Goal: Task Accomplishment & Management: Use online tool/utility

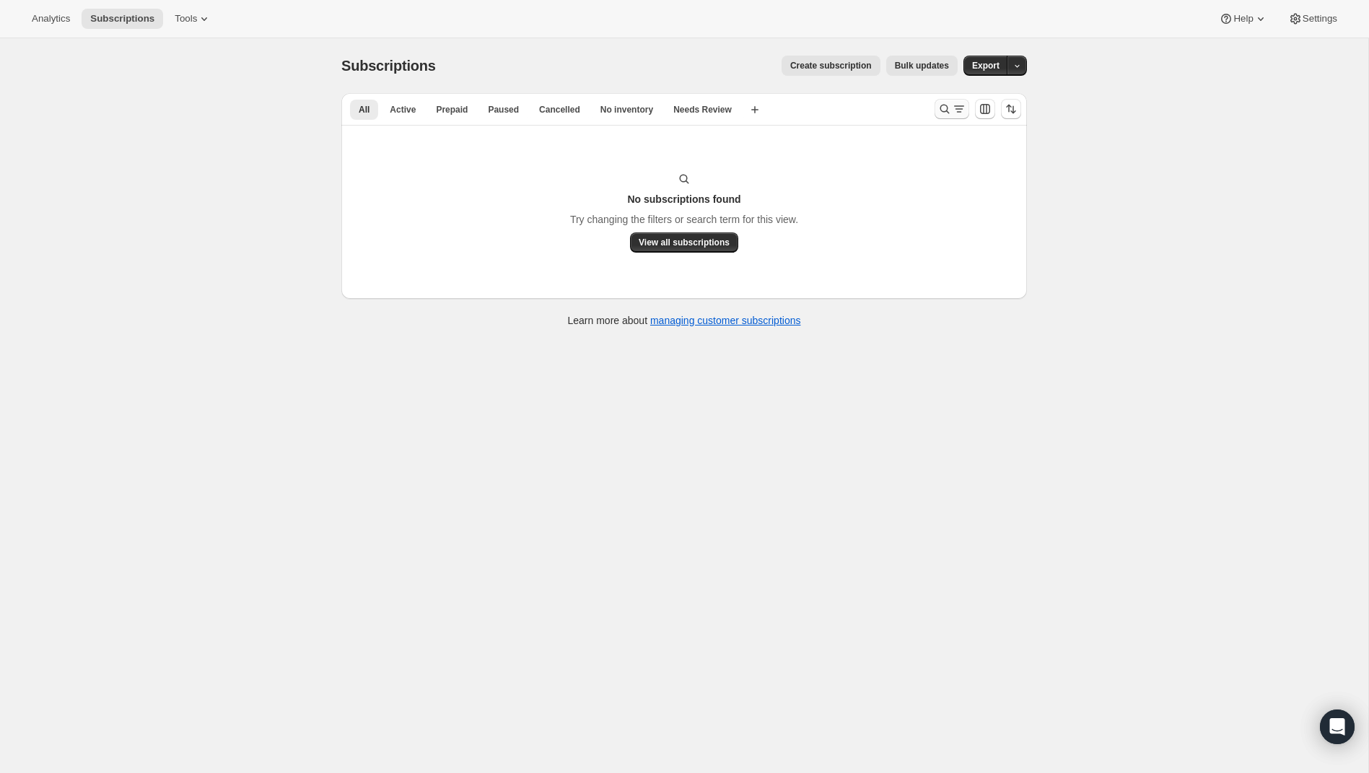
click at [943, 109] on icon "Search and filter results" at bounding box center [944, 109] width 14 height 14
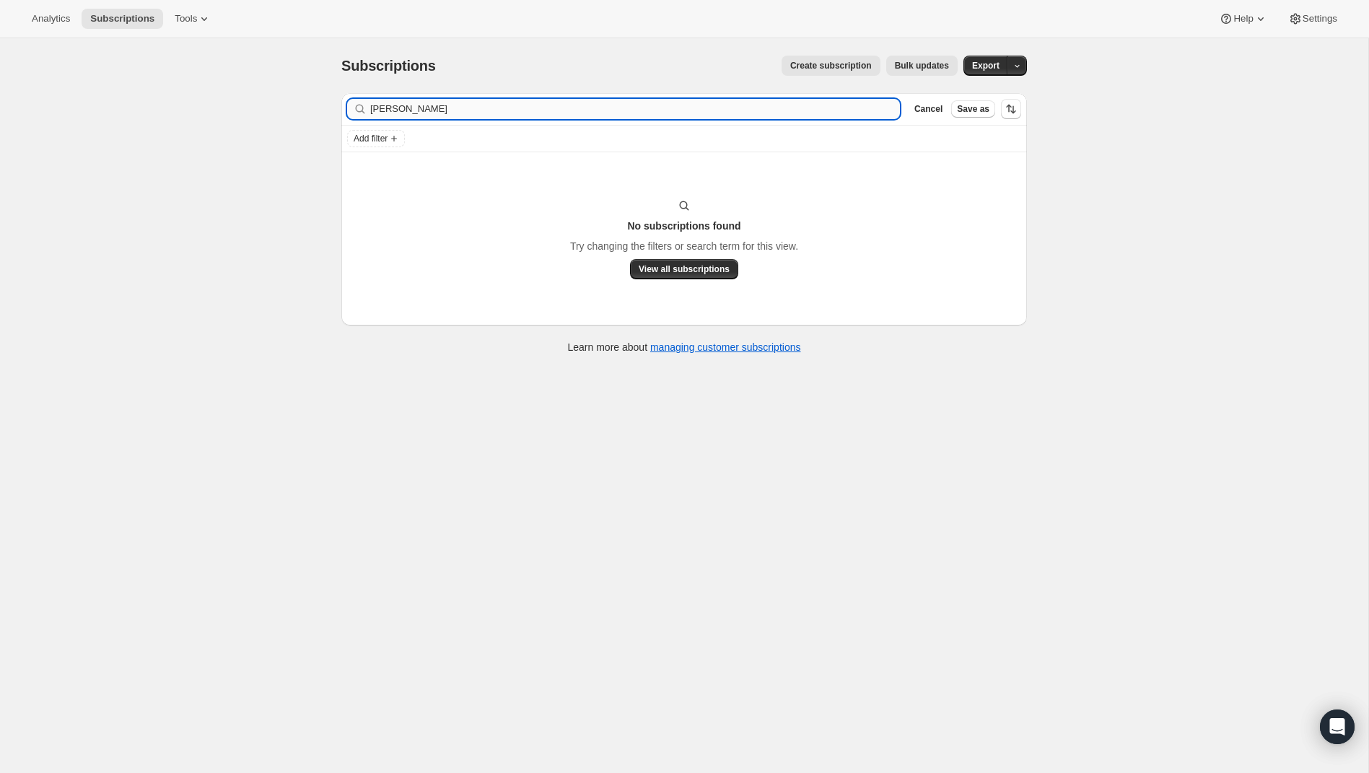
click at [481, 112] on input "[PERSON_NAME]" at bounding box center [635, 109] width 530 height 20
type input "[PERSON_NAME]"
click at [886, 111] on icon "button" at bounding box center [884, 109] width 14 height 14
